Goal: Transaction & Acquisition: Purchase product/service

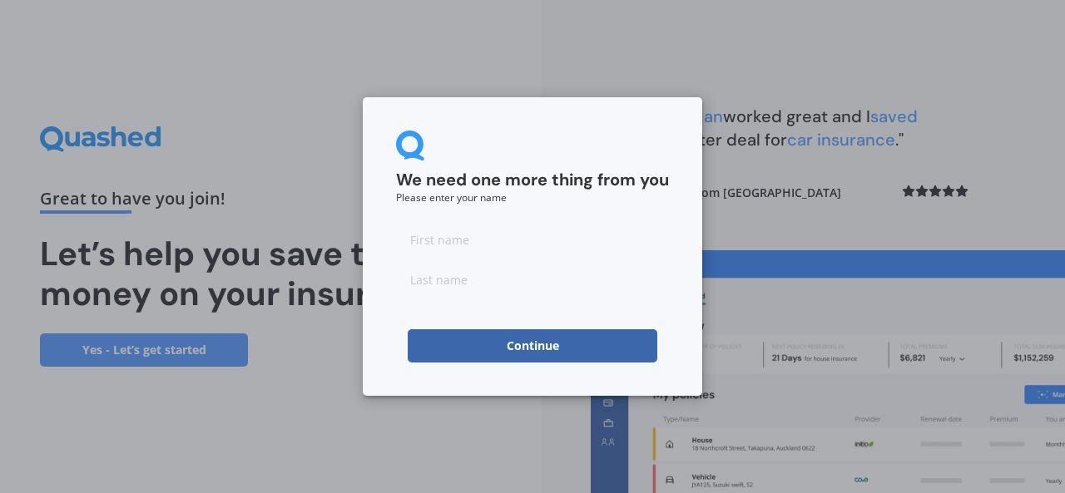
click at [492, 243] on input at bounding box center [532, 239] width 273 height 33
type input "[PERSON_NAME]"
type input "B"
type input "b"
type input "Ball"
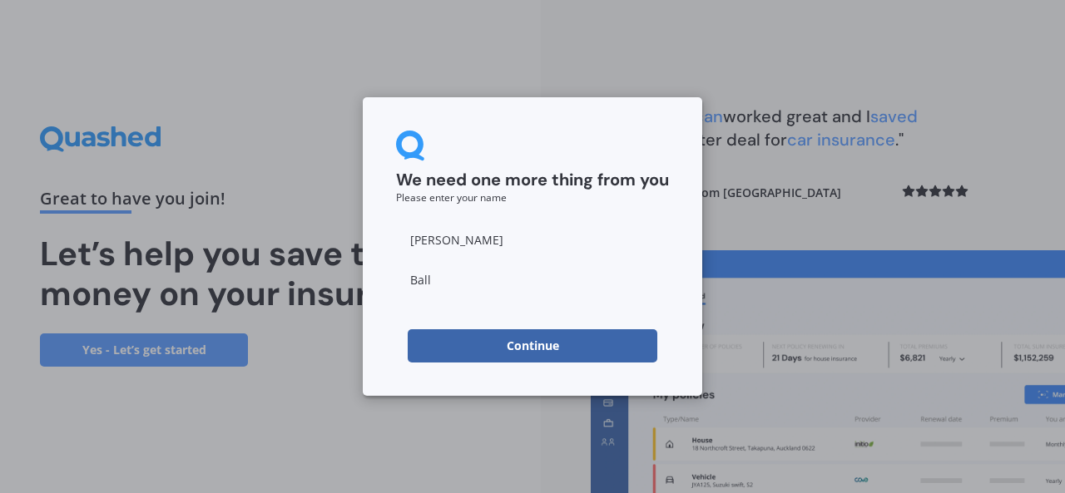
click at [518, 339] on button "Continue" at bounding box center [533, 345] width 250 height 33
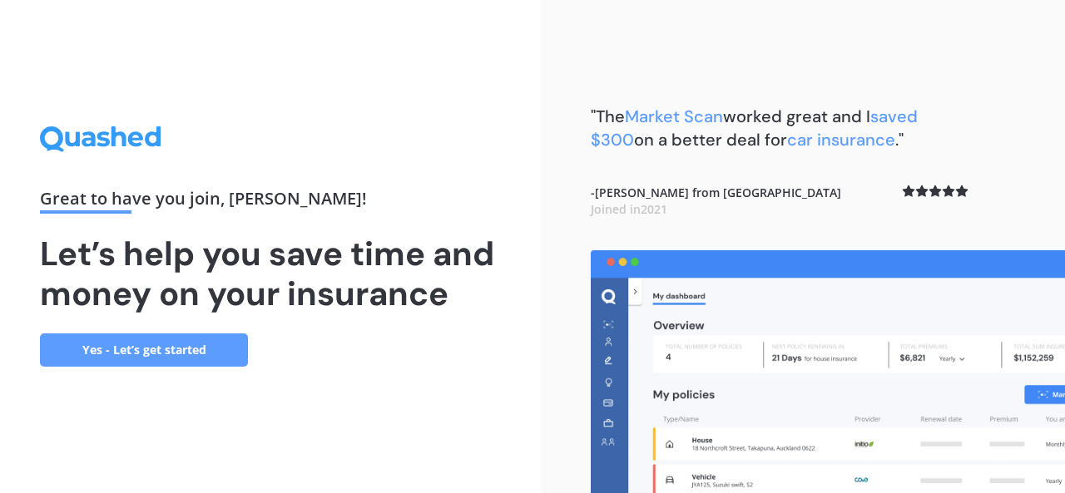
click at [185, 345] on link "Yes - Let’s get started" at bounding box center [144, 350] width 208 height 33
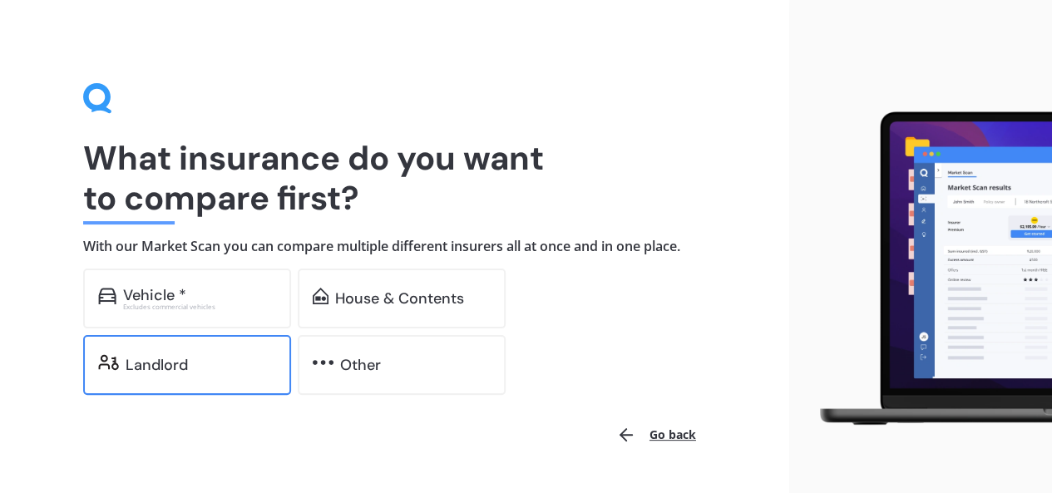
click at [183, 359] on div "Landlord" at bounding box center [157, 365] width 62 height 17
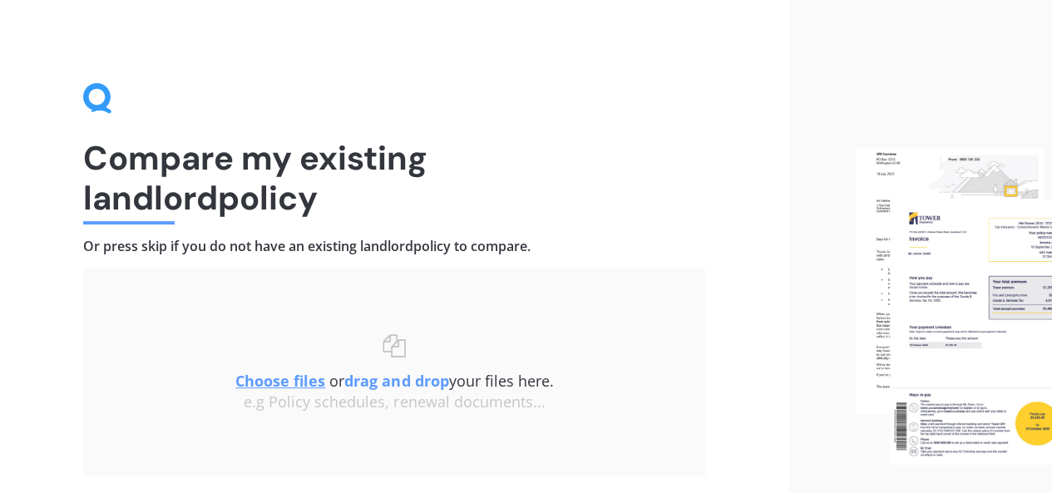
scroll to position [119, 0]
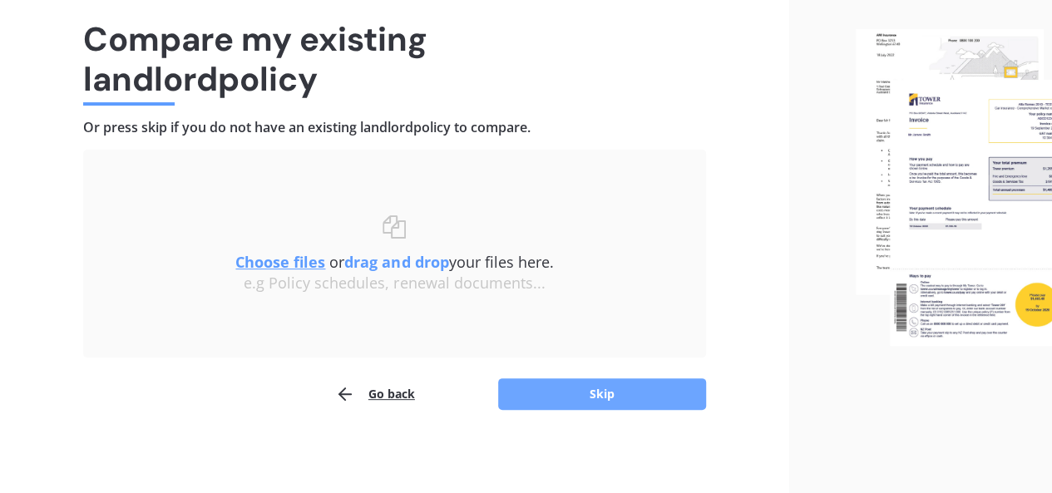
click at [630, 388] on button "Skip" at bounding box center [602, 395] width 208 height 32
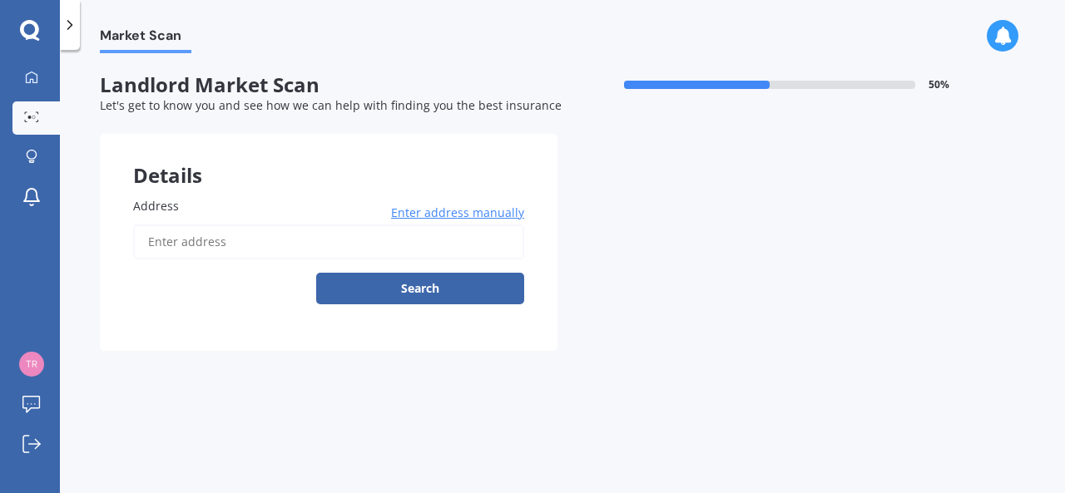
click at [201, 245] on input "Address" at bounding box center [328, 242] width 391 height 35
type input "[STREET_ADDRESS][PERSON_NAME]"
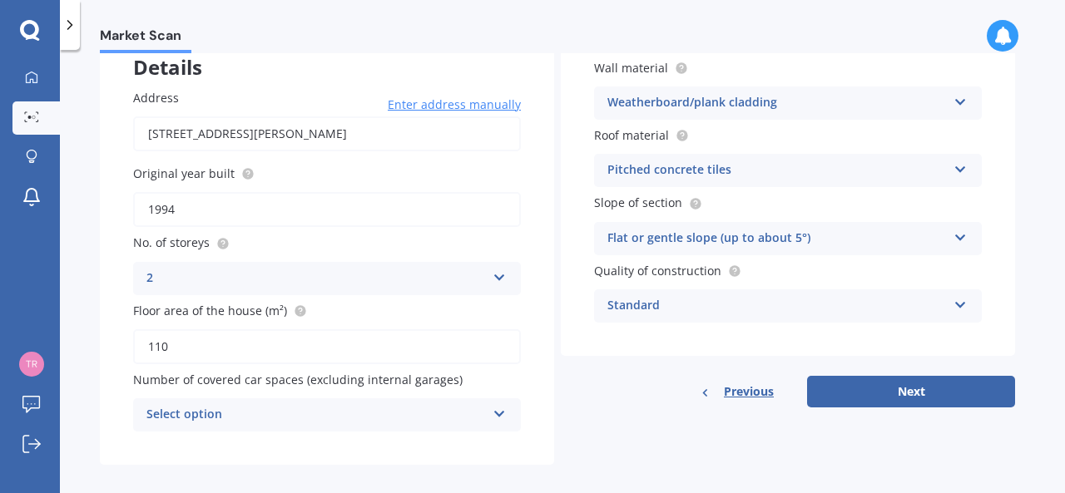
scroll to position [124, 0]
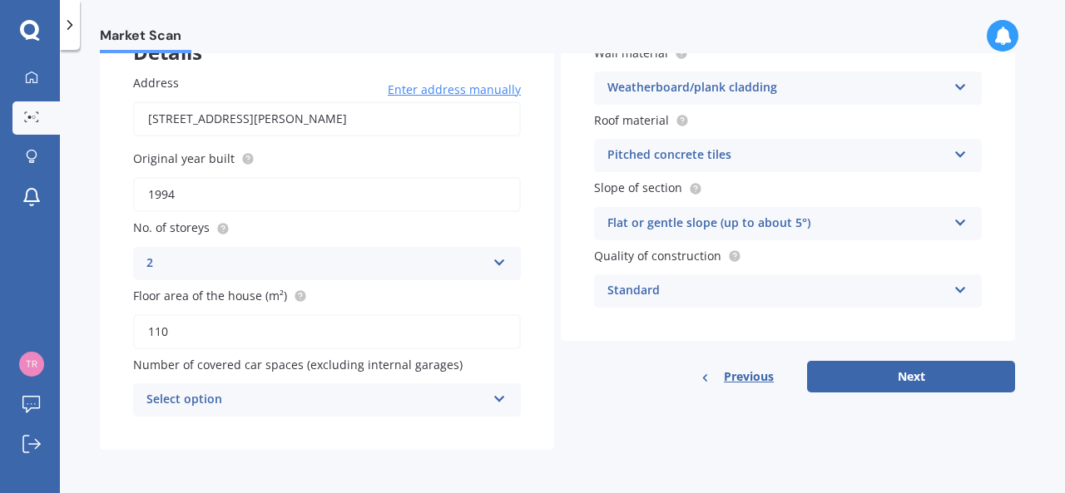
click at [186, 267] on div "2" at bounding box center [315, 264] width 339 height 20
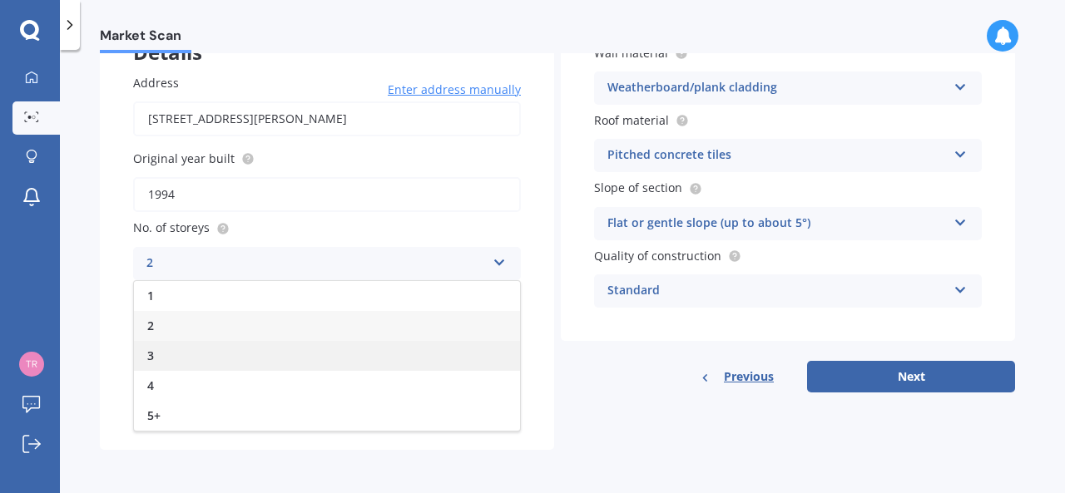
click at [175, 346] on div "3" at bounding box center [327, 356] width 386 height 30
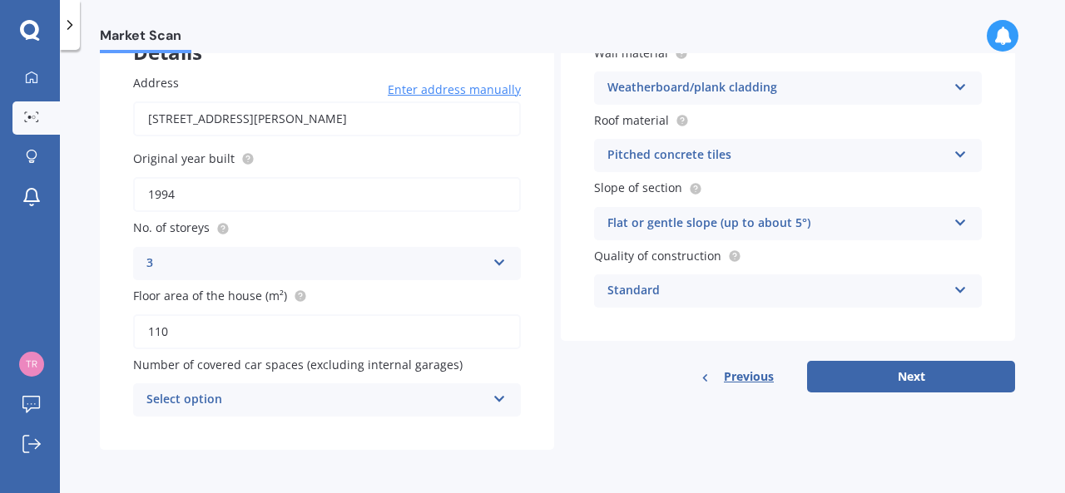
click at [491, 398] on div "Select option 0 1 2 3 4 5+" at bounding box center [327, 400] width 388 height 33
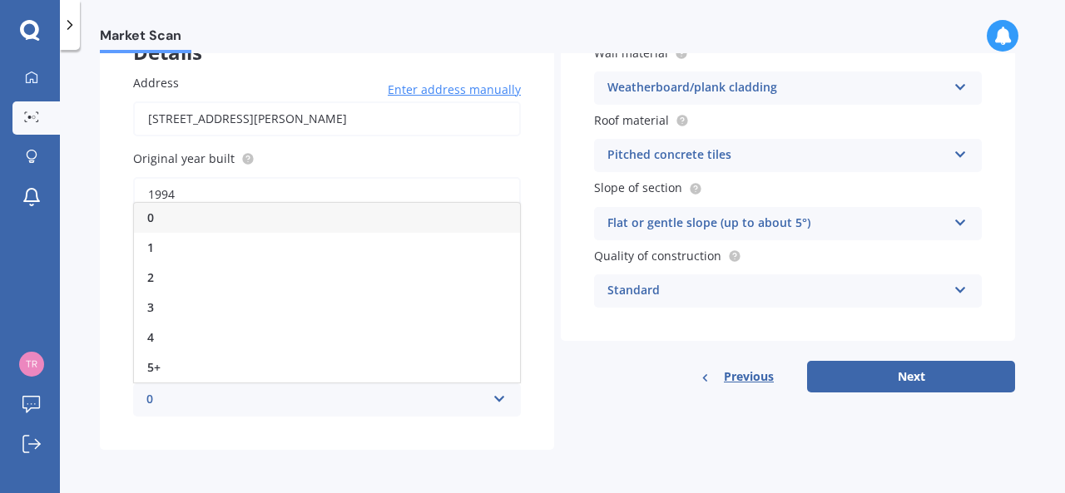
click at [255, 213] on div "0" at bounding box center [327, 218] width 386 height 30
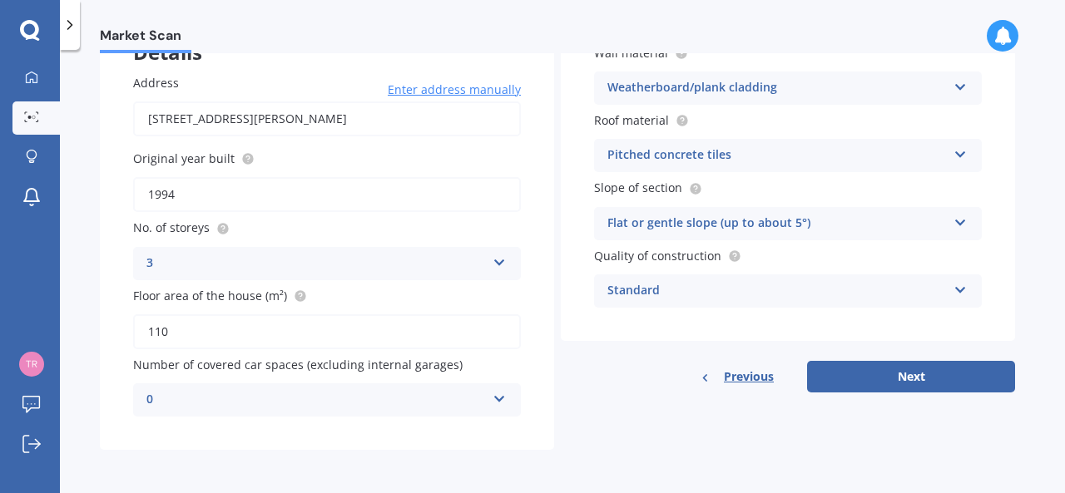
click at [473, 405] on div "0" at bounding box center [315, 400] width 339 height 20
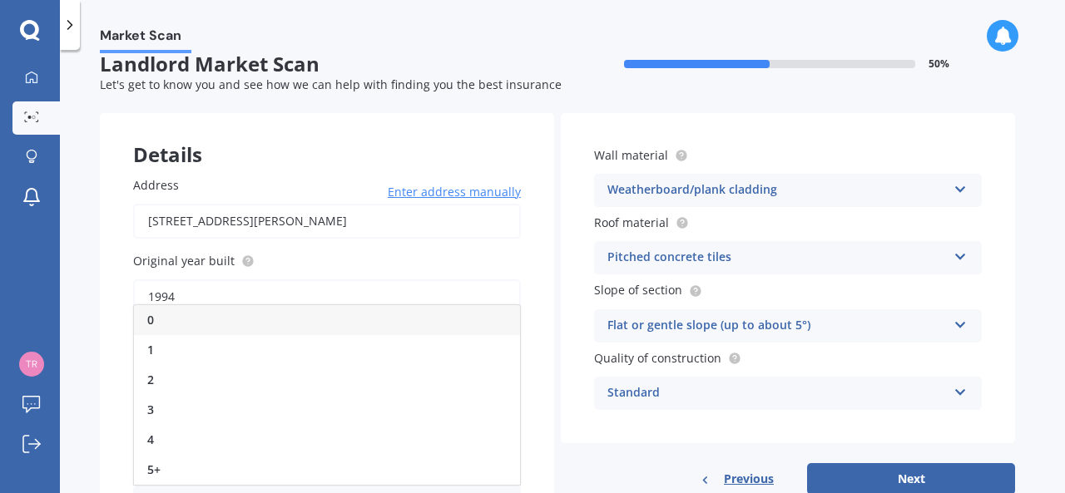
scroll to position [0, 0]
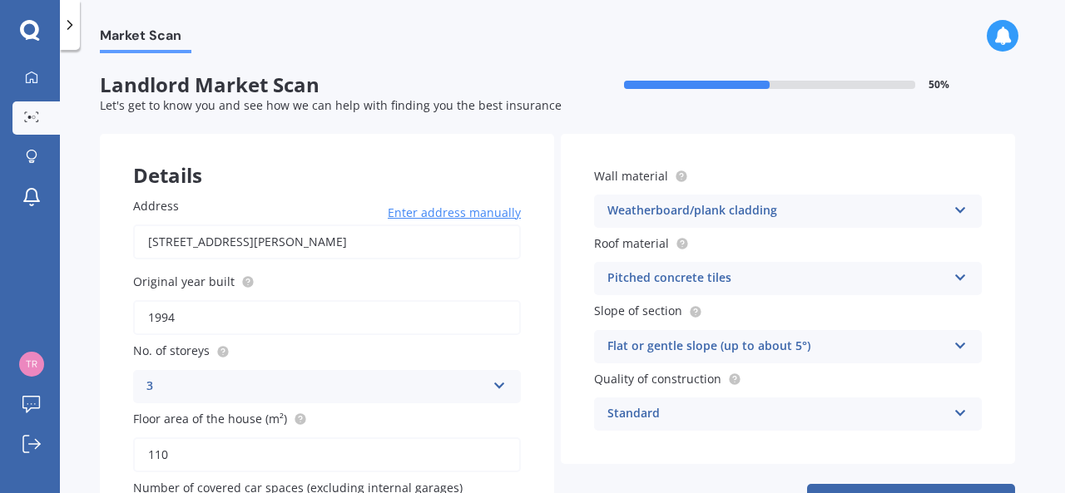
click at [915, 207] on div "Weatherboard/plank cladding" at bounding box center [776, 211] width 339 height 20
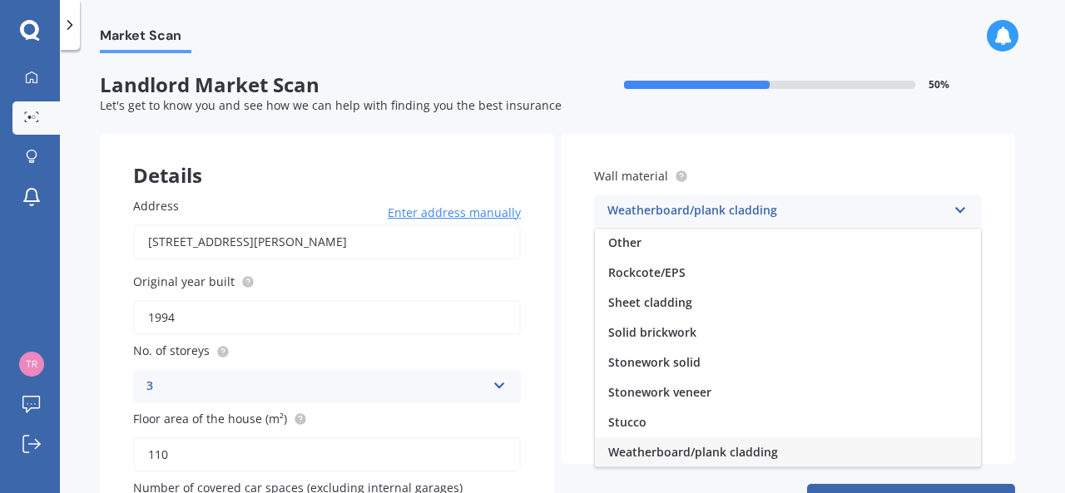
click at [915, 207] on div "Weatherboard/plank cladding" at bounding box center [776, 211] width 339 height 20
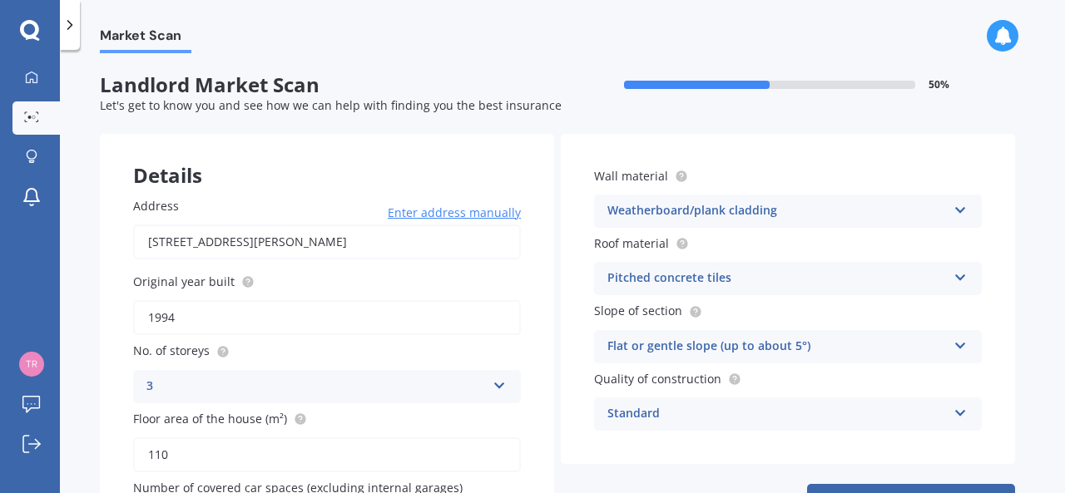
click at [849, 270] on div "Pitched concrete tiles" at bounding box center [776, 279] width 339 height 20
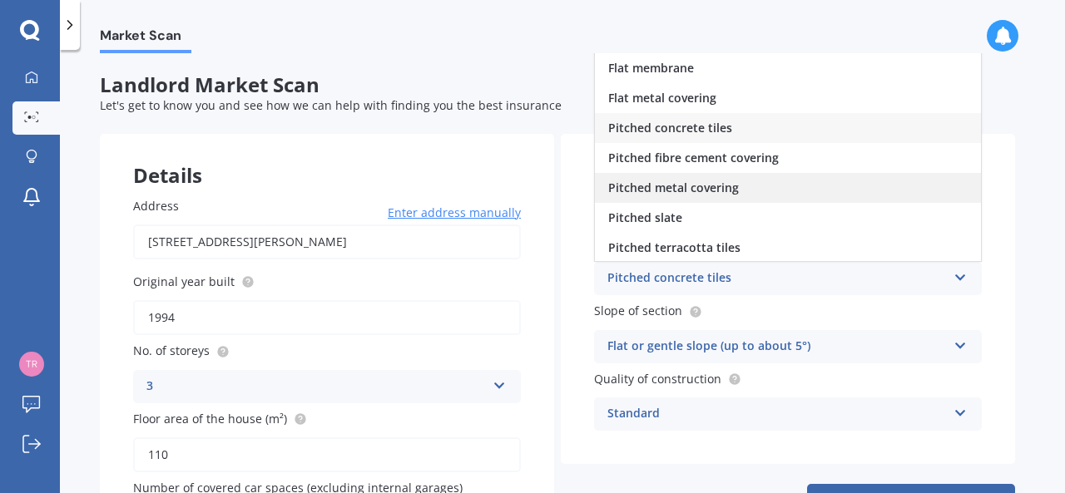
click at [794, 184] on div "Pitched metal covering" at bounding box center [788, 188] width 386 height 30
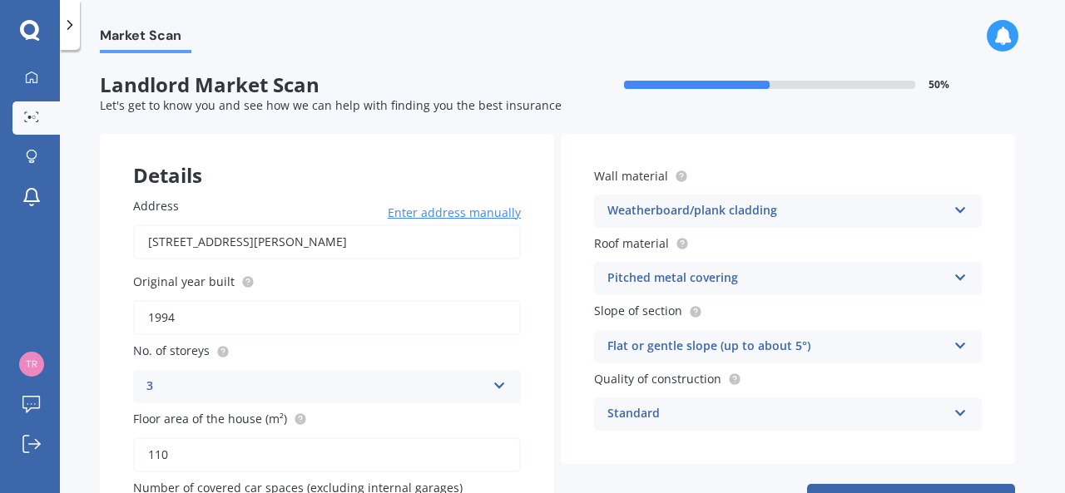
click at [871, 342] on div "Flat or gentle slope (up to about 5°)" at bounding box center [776, 347] width 339 height 20
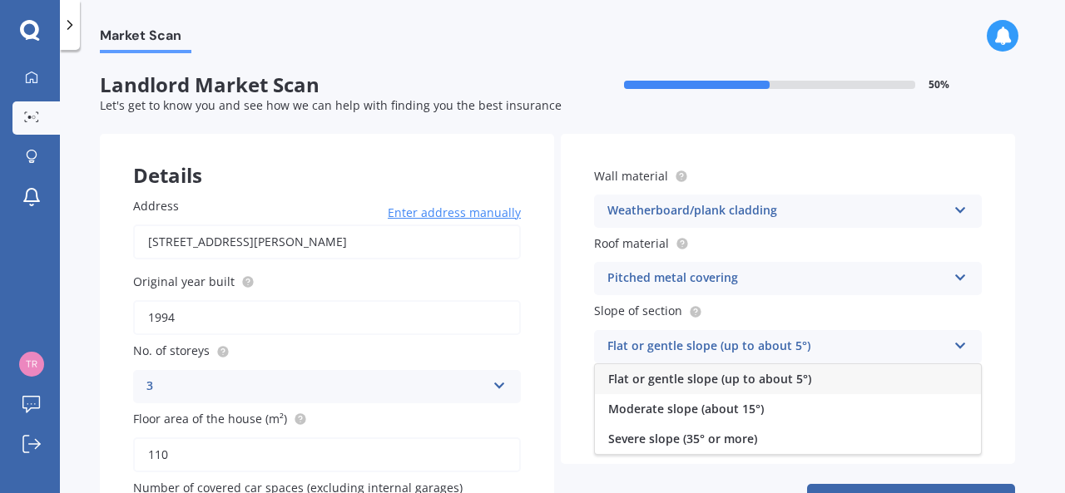
click at [840, 370] on div "Flat or gentle slope (up to about 5°)" at bounding box center [788, 379] width 386 height 30
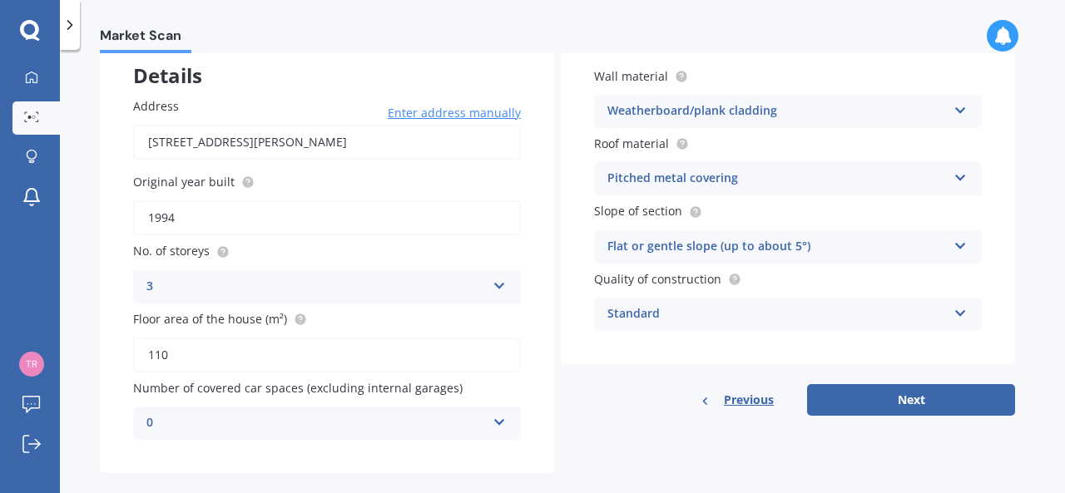
scroll to position [124, 0]
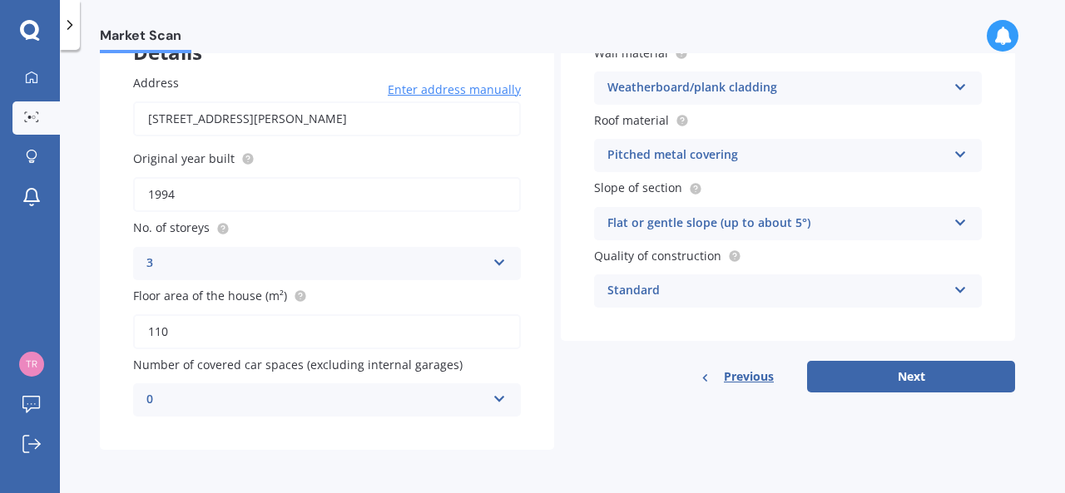
click at [455, 397] on div "0" at bounding box center [315, 400] width 339 height 20
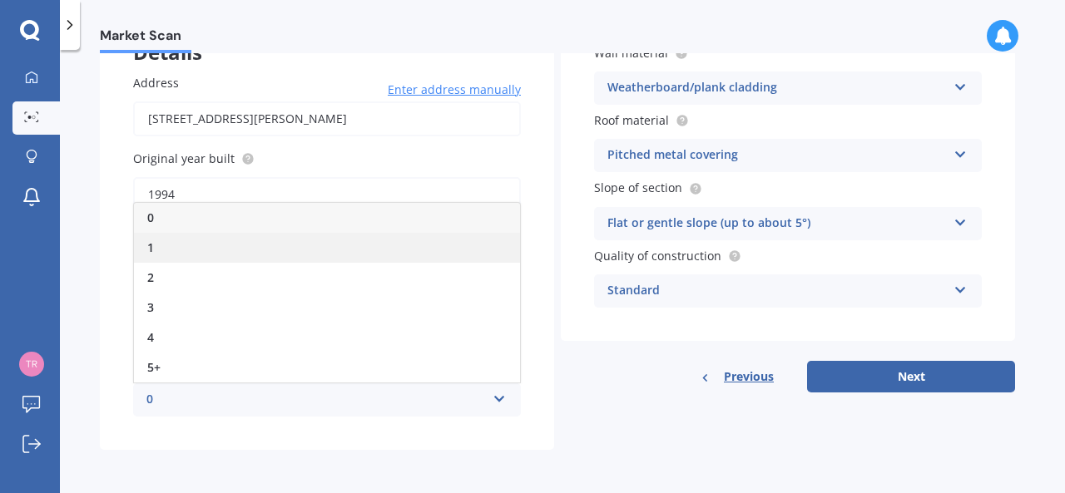
click at [295, 241] on div "1" at bounding box center [327, 248] width 386 height 30
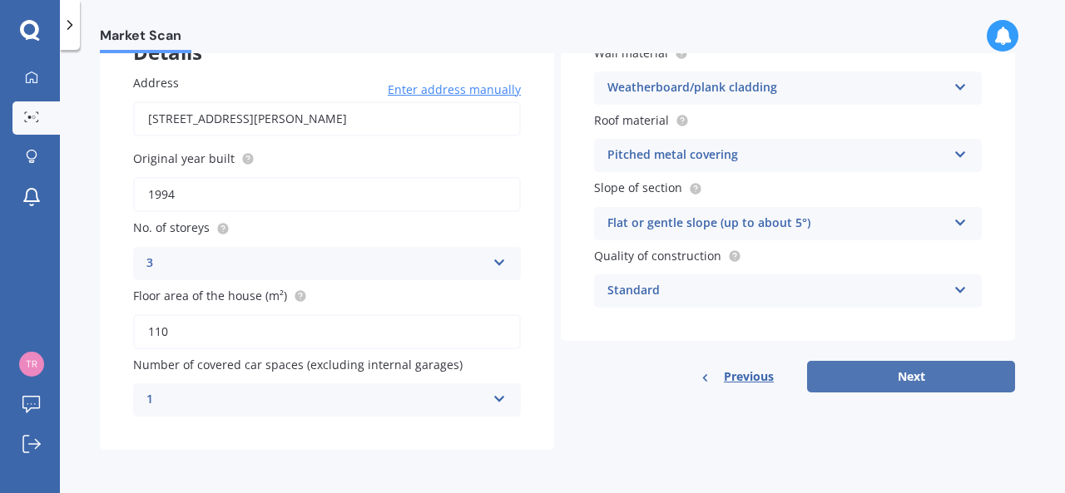
click at [916, 372] on button "Next" at bounding box center [911, 377] width 208 height 32
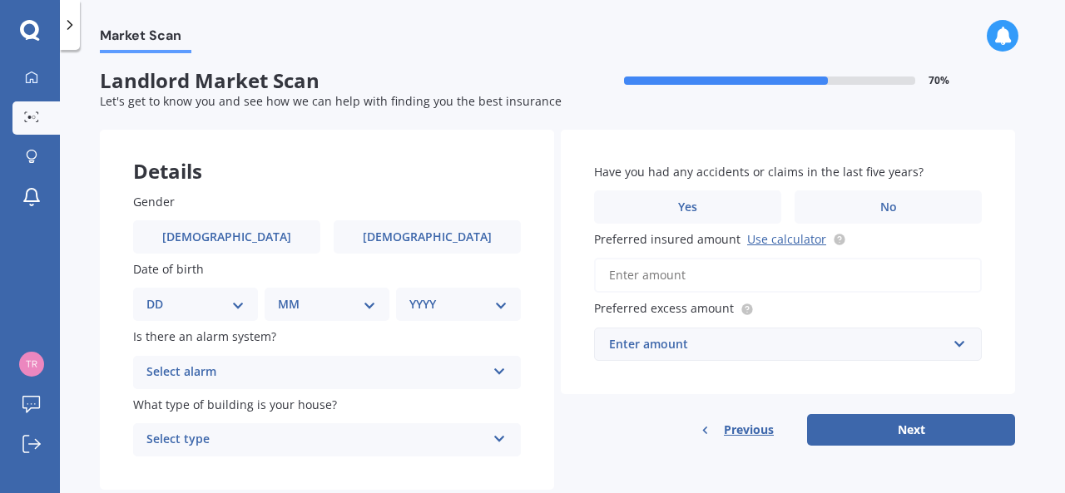
scroll to position [0, 0]
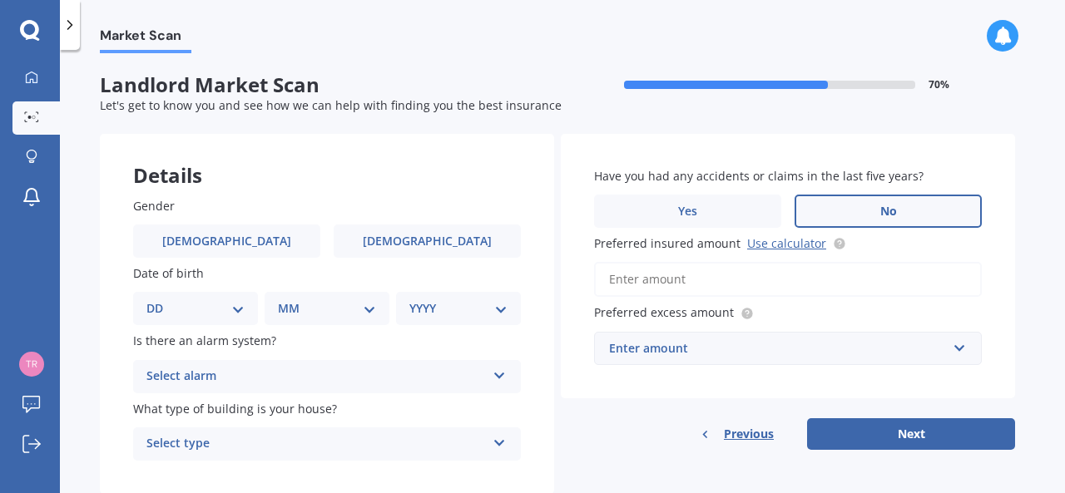
click at [869, 196] on label "No" at bounding box center [887, 211] width 187 height 33
click at [0, 0] on input "No" at bounding box center [0, 0] width 0 height 0
click at [764, 282] on input "Preferred insured amount Use calculator" at bounding box center [788, 279] width 388 height 35
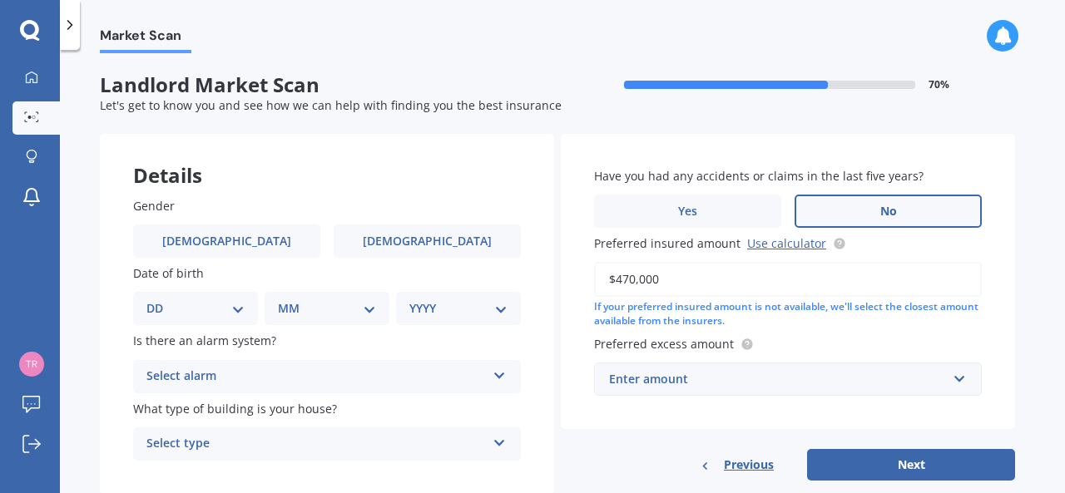
type input "$470,000"
click at [847, 371] on div "Enter amount" at bounding box center [778, 379] width 338 height 18
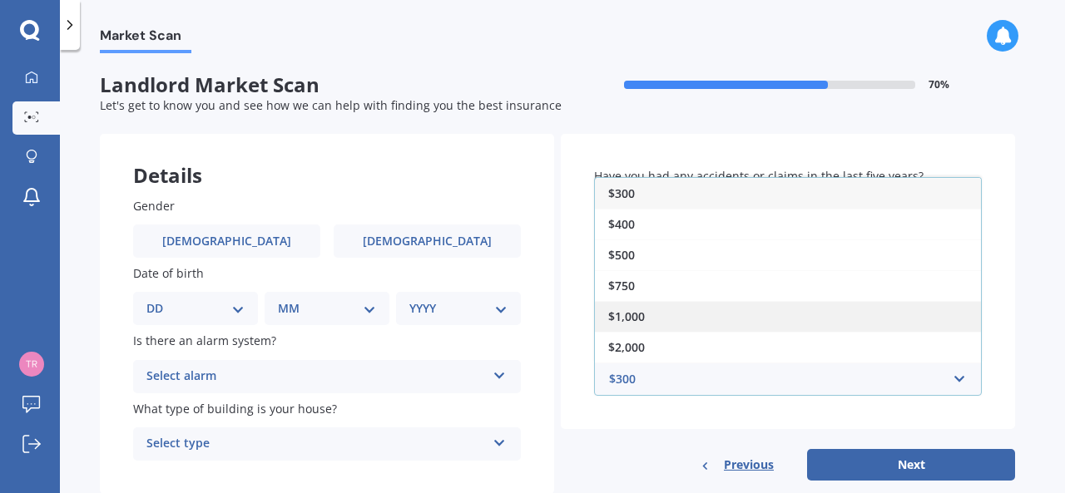
click at [743, 310] on div "$1,000" at bounding box center [788, 316] width 386 height 31
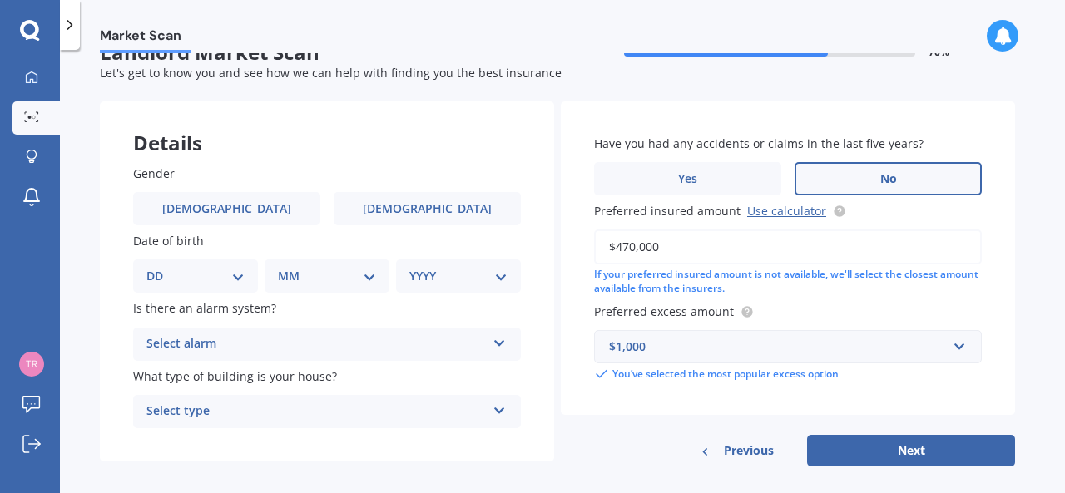
scroll to position [50, 0]
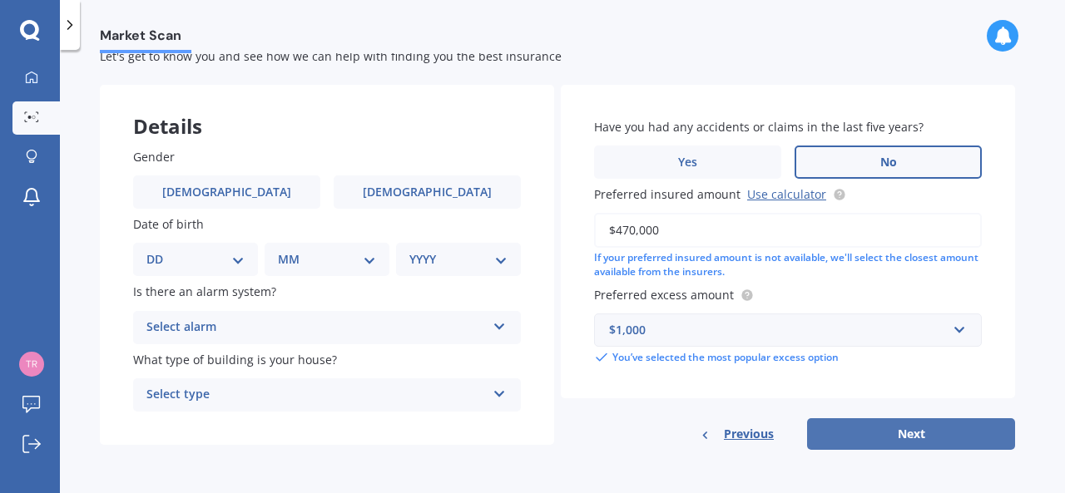
click at [891, 433] on button "Next" at bounding box center [911, 434] width 208 height 32
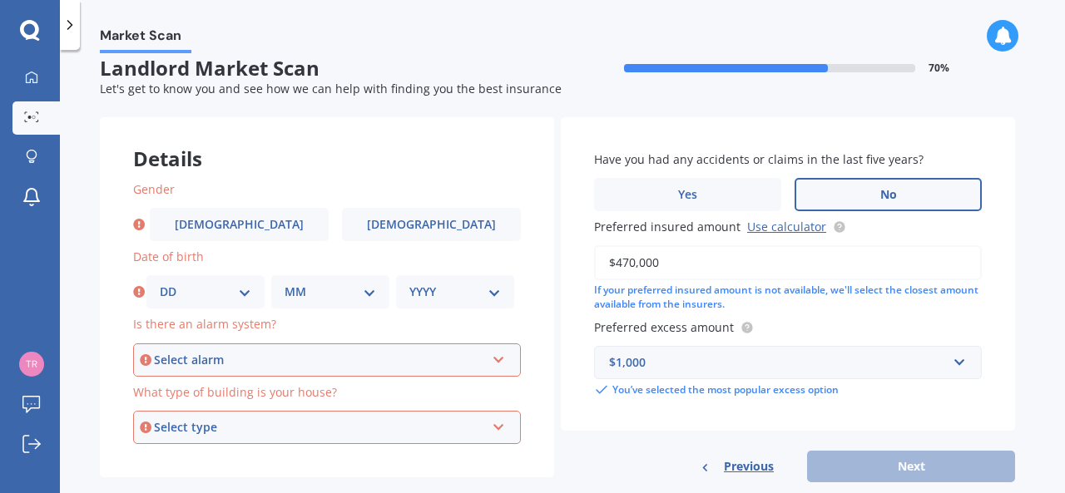
scroll to position [0, 0]
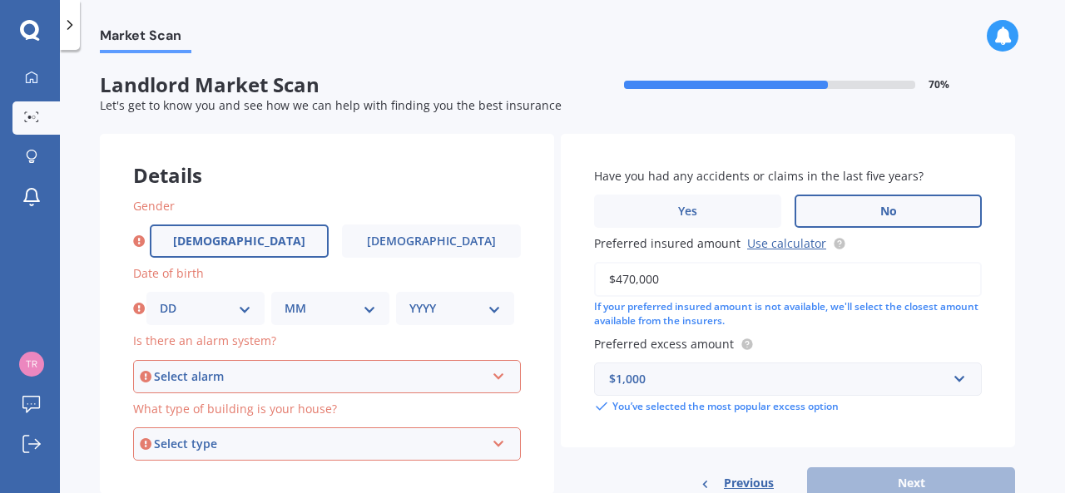
click at [231, 238] on span "[DEMOGRAPHIC_DATA]" at bounding box center [239, 242] width 132 height 14
click at [0, 0] on input "[DEMOGRAPHIC_DATA]" at bounding box center [0, 0] width 0 height 0
click at [235, 321] on div "DD 01 02 03 04 05 06 07 08 09 10 11 12 13 14 15 16 17 18 19 20 21 22 23 24 25 2…" at bounding box center [205, 308] width 118 height 33
click at [251, 309] on div "DD 01 02 03 04 05 06 07 08 09 10 11 12 13 14 15 16 17 18 19 20 21 22 23 24 25 2…" at bounding box center [205, 308] width 118 height 33
click at [232, 307] on select "DD 01 02 03 04 05 06 07 08 09 10 11 12 13 14 15 16 17 18 19 20 21 22 23 24 25 2…" at bounding box center [206, 308] width 92 height 18
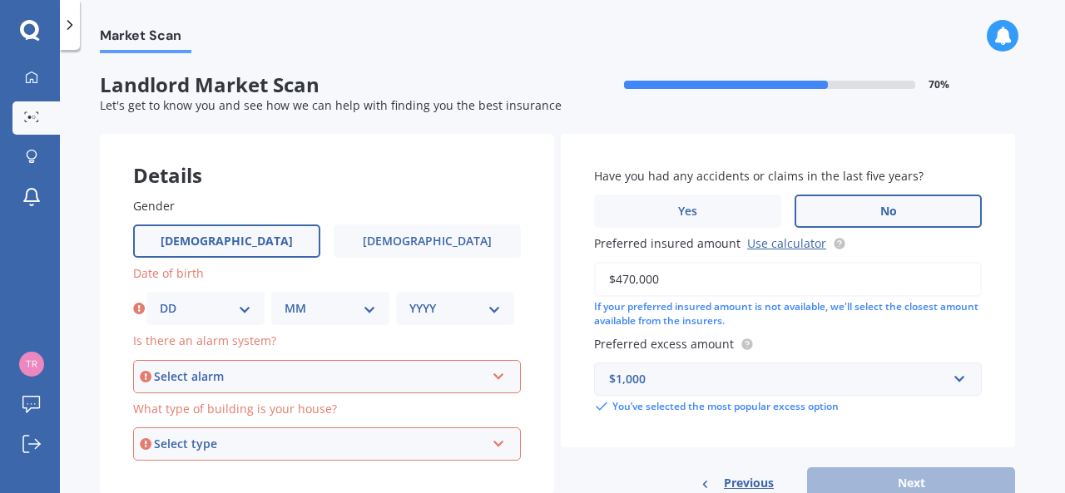
select select "04"
click at [160, 299] on select "DD 01 02 03 04 05 06 07 08 09 10 11 12 13 14 15 16 17 18 19 20 21 22 23 24 25 2…" at bounding box center [206, 308] width 92 height 18
click at [337, 307] on select "MM 01 02 03 04 05 06 07 08 09 10 11 12" at bounding box center [331, 308] width 92 height 18
select select "01"
click at [285, 299] on select "MM 01 02 03 04 05 06 07 08 09 10 11 12" at bounding box center [331, 308] width 92 height 18
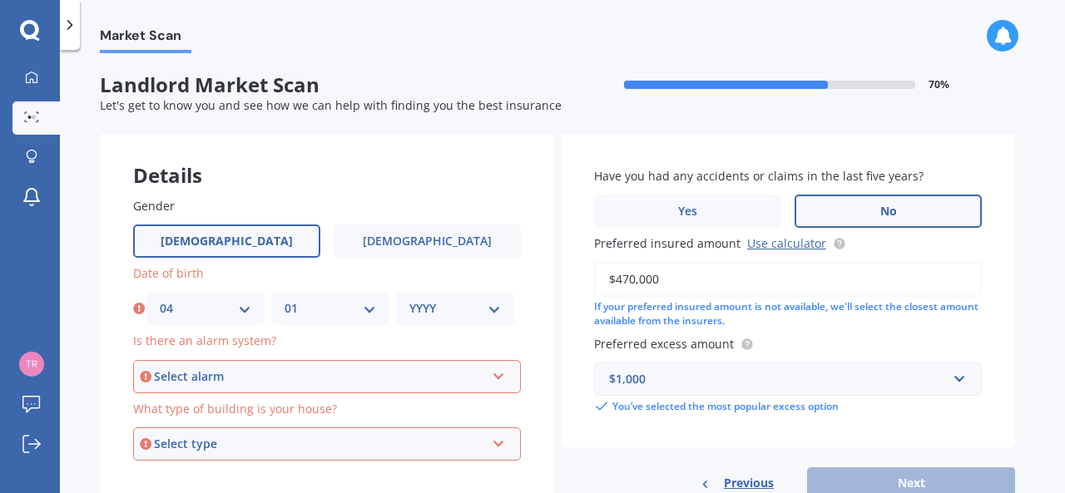
click at [450, 314] on select "YYYY 2009 2008 2007 2006 2005 2004 2003 2002 2001 2000 1999 1998 1997 1996 1995…" at bounding box center [455, 308] width 92 height 18
select select "1972"
click at [409, 299] on select "YYYY 2009 2008 2007 2006 2005 2004 2003 2002 2001 2000 1999 1998 1997 1996 1995…" at bounding box center [455, 308] width 92 height 18
click at [502, 375] on icon at bounding box center [499, 374] width 14 height 12
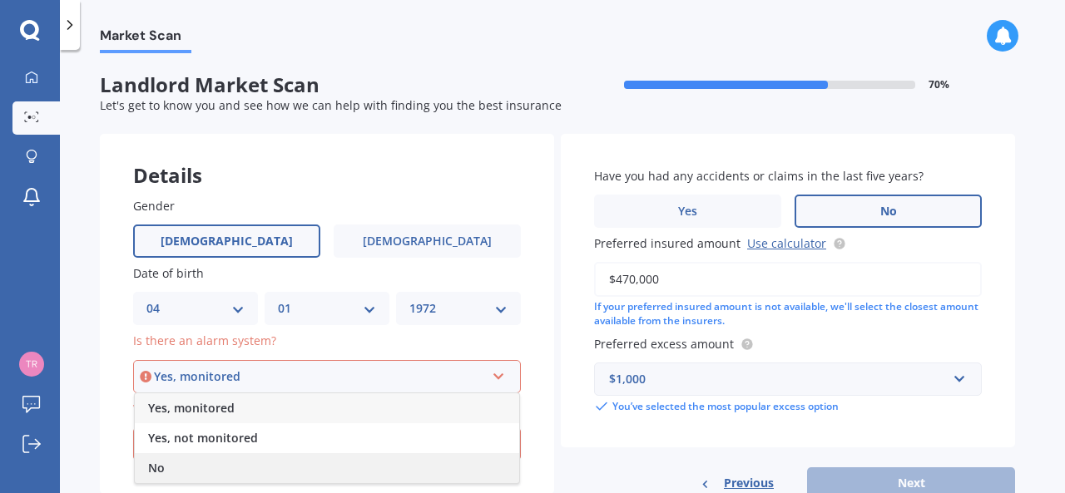
click at [388, 457] on div "No" at bounding box center [327, 468] width 384 height 30
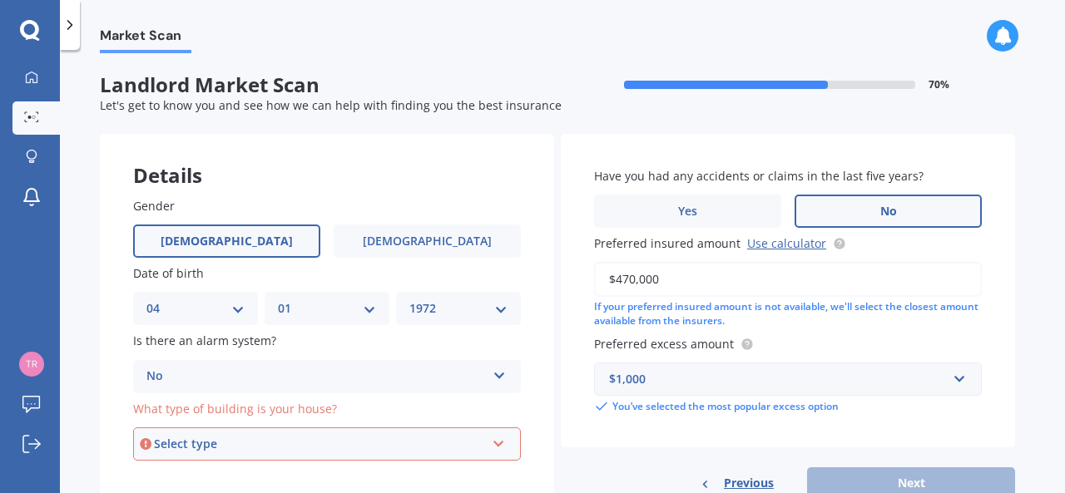
click at [462, 445] on div "Select type" at bounding box center [319, 444] width 331 height 18
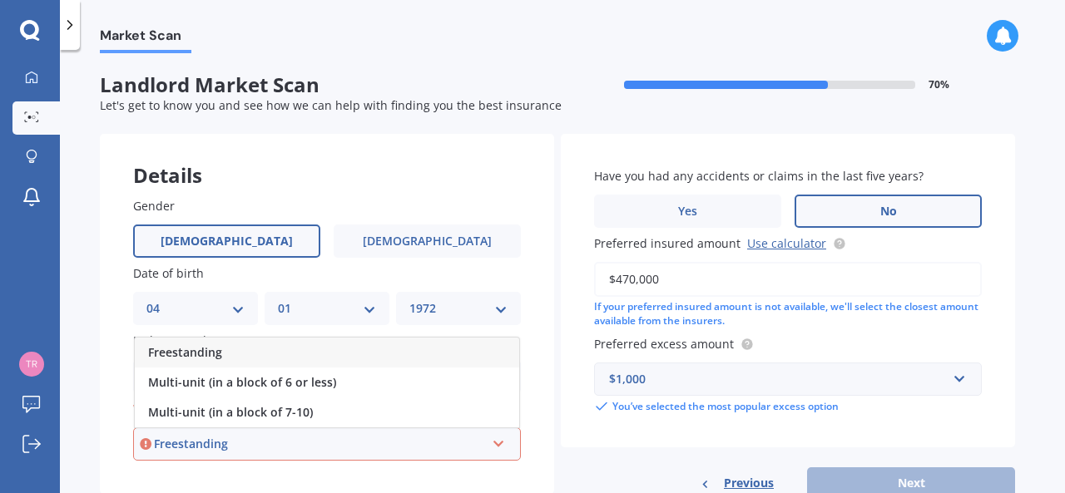
click at [362, 355] on div "Freestanding" at bounding box center [327, 353] width 384 height 30
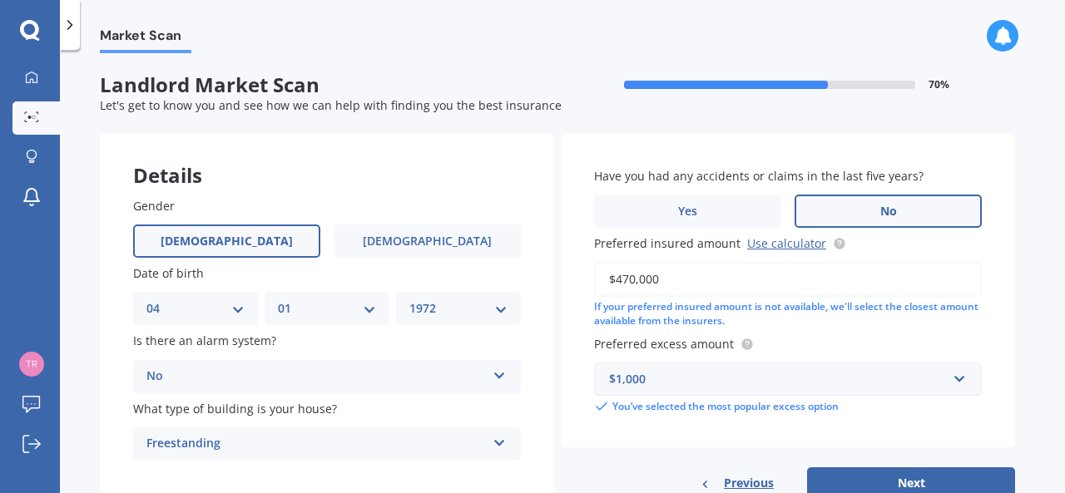
scroll to position [50, 0]
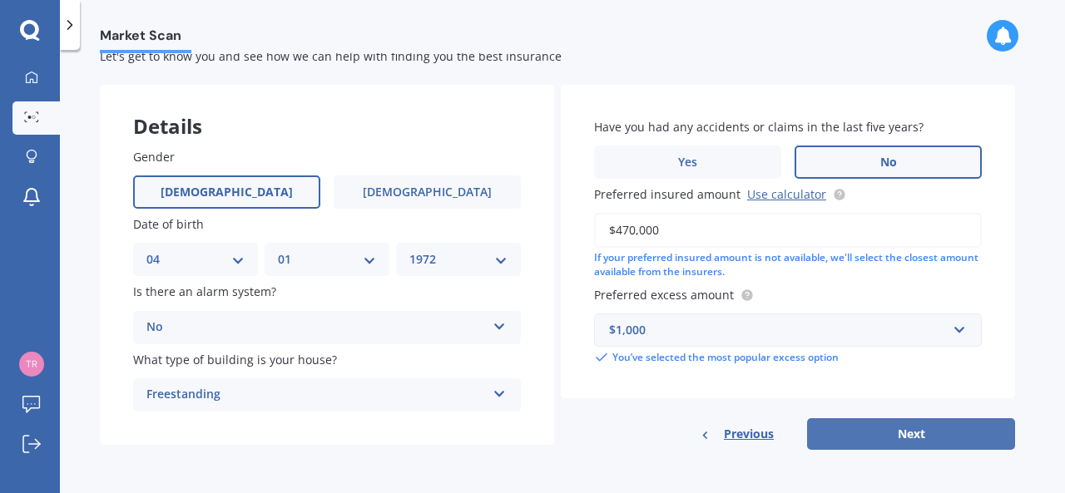
click at [881, 435] on button "Next" at bounding box center [911, 434] width 208 height 32
select select "04"
select select "01"
select select "1972"
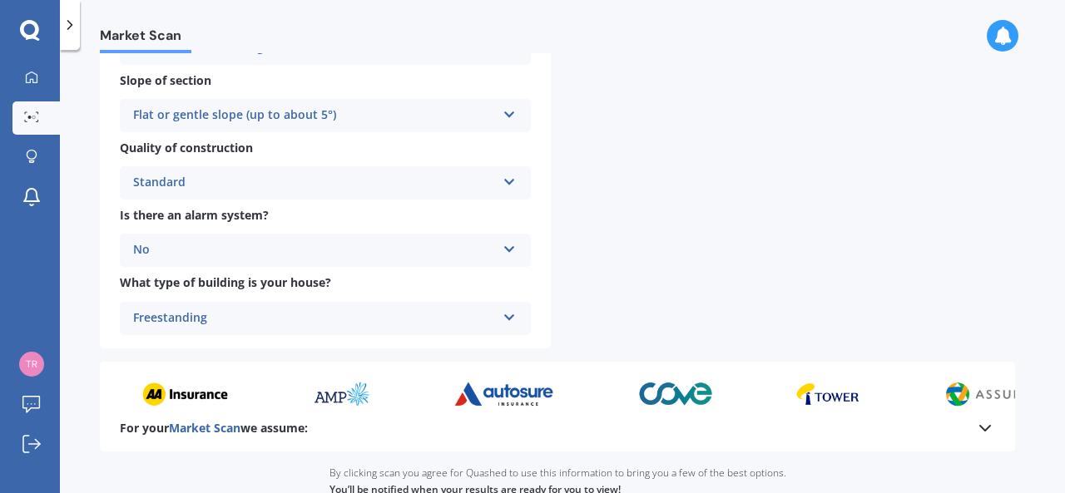
scroll to position [693, 0]
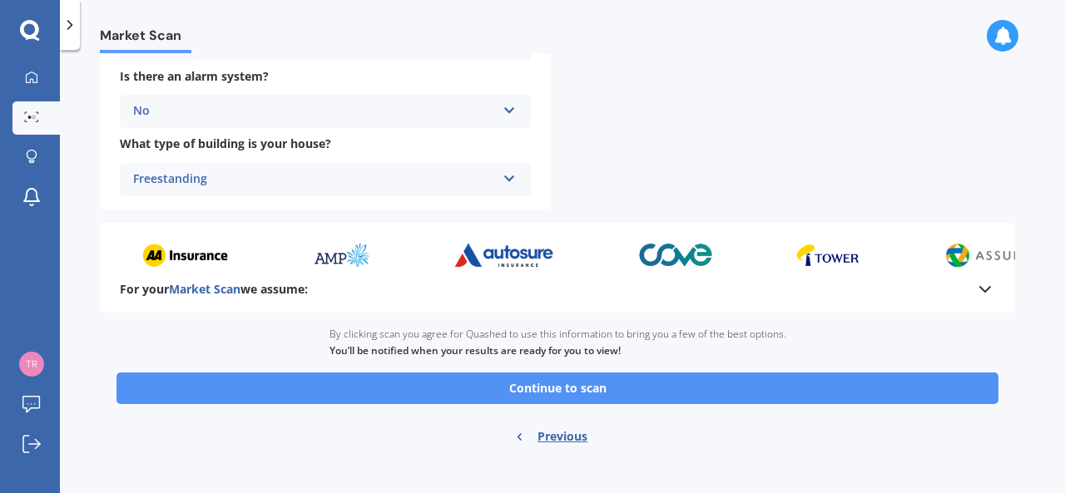
click at [575, 388] on button "Continue to scan" at bounding box center [557, 389] width 882 height 32
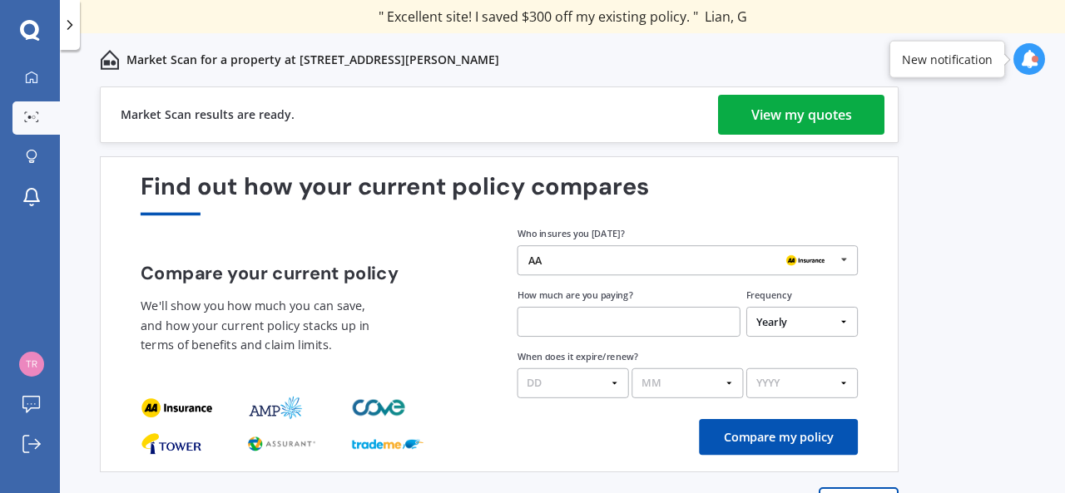
click at [770, 116] on div "View my quotes" at bounding box center [801, 115] width 101 height 40
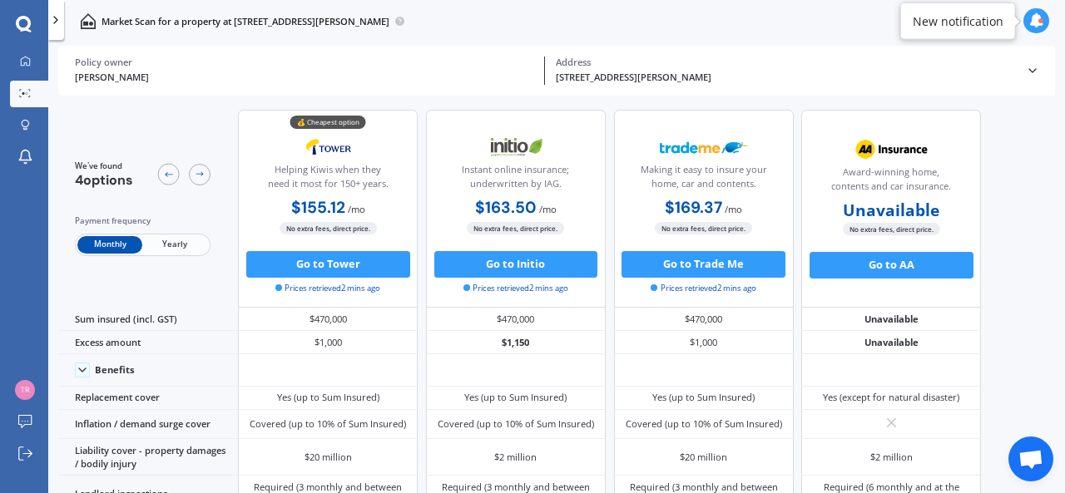
scroll to position [520, 0]
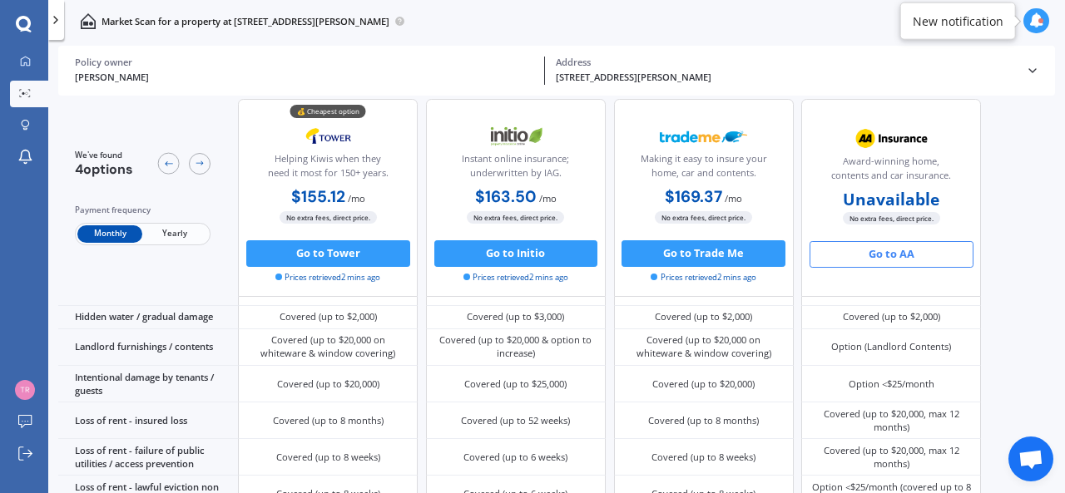
click at [883, 252] on button "Go to AA" at bounding box center [891, 254] width 164 height 27
